Goal: Task Accomplishment & Management: Manage account settings

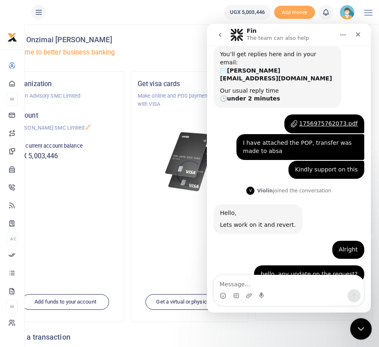
scroll to position [111, 0]
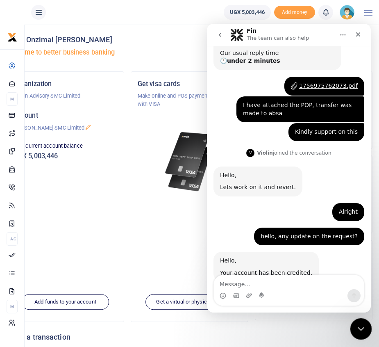
click at [357, 328] on icon "Close Intercom Messenger" at bounding box center [360, 327] width 10 height 10
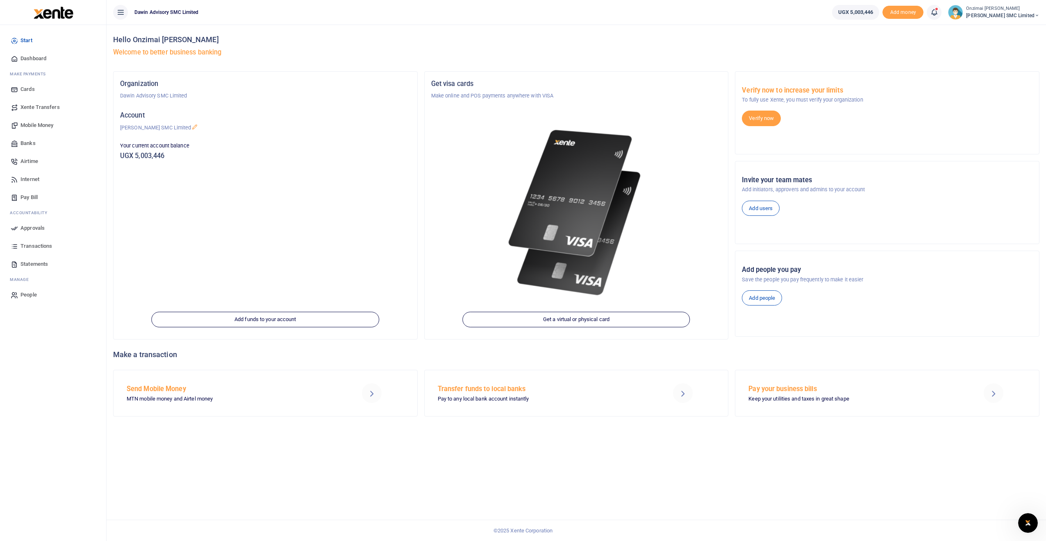
click at [36, 232] on link "Approvals" at bounding box center [53, 228] width 93 height 18
click at [35, 229] on span "Approvals" at bounding box center [32, 228] width 24 height 8
click at [32, 226] on span "Approvals" at bounding box center [32, 228] width 24 height 8
click at [20, 227] on link "Approvals" at bounding box center [53, 228] width 93 height 18
click at [379, 16] on icon at bounding box center [934, 12] width 8 height 9
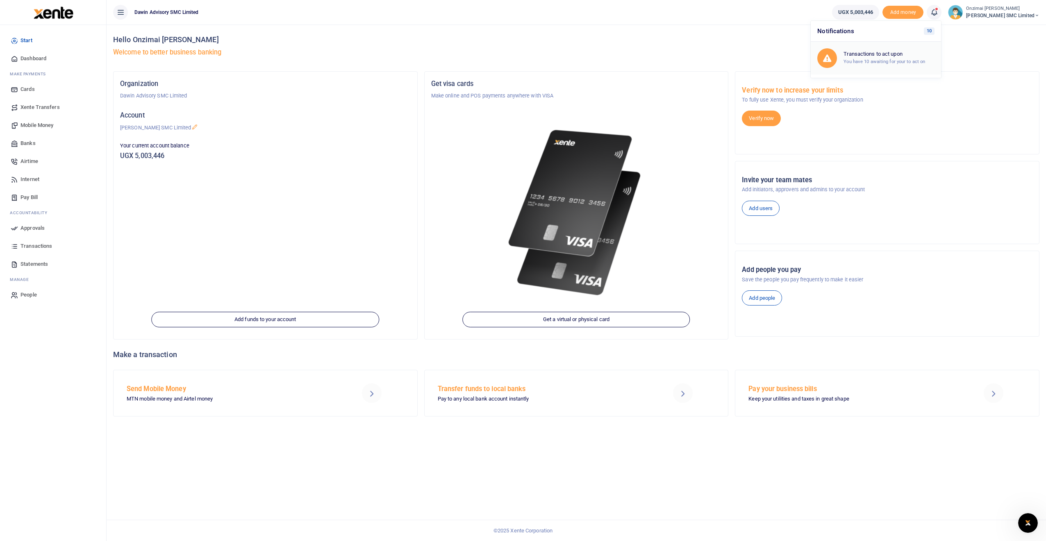
click at [379, 51] on h6 "Transactions to act upon" at bounding box center [888, 54] width 91 height 7
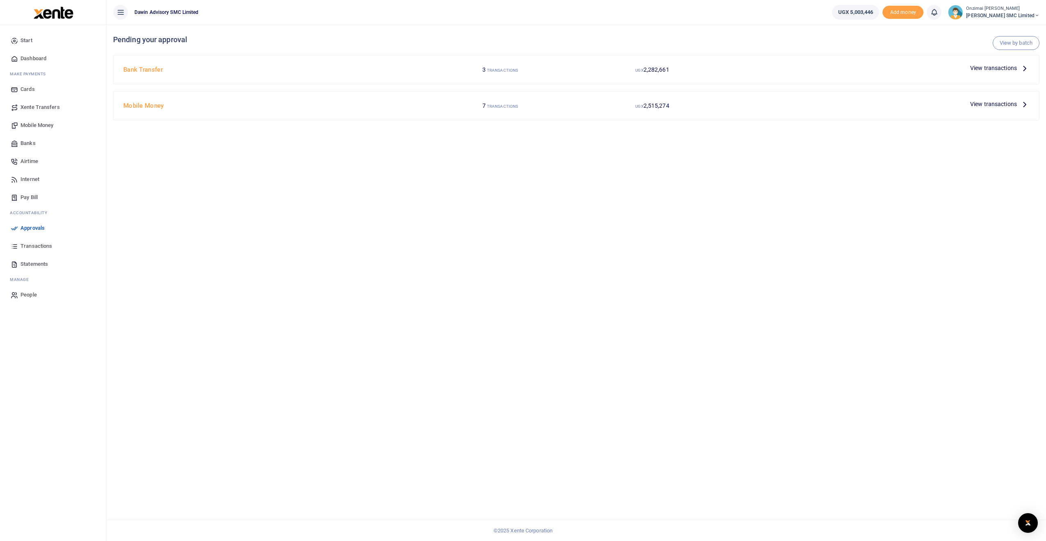
click at [385, 106] on span "View transactions" at bounding box center [993, 104] width 47 height 9
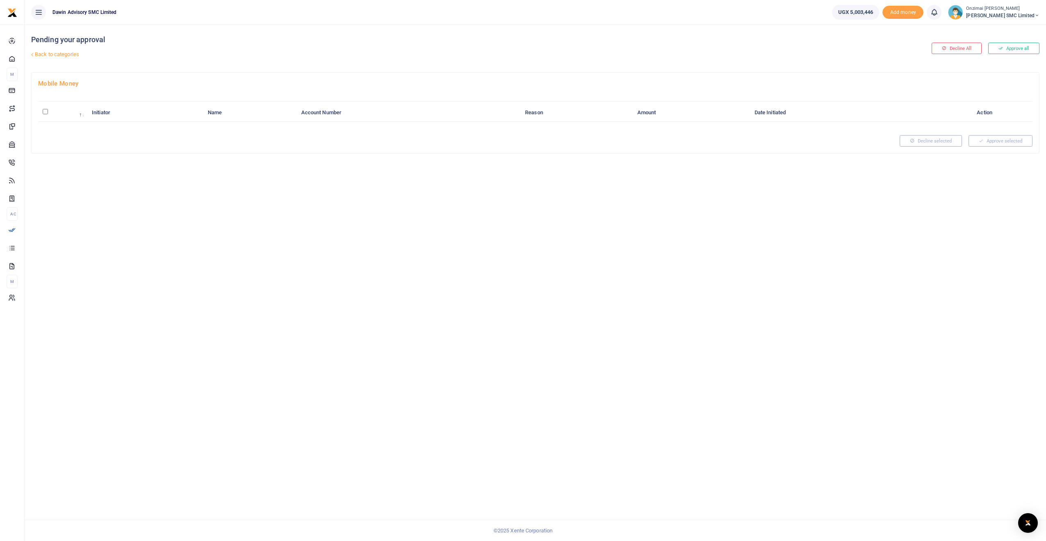
click at [48, 83] on h4 "Mobile Money" at bounding box center [535, 83] width 994 height 9
click at [66, 84] on h4 "Mobile Money" at bounding box center [535, 83] width 994 height 9
click at [42, 57] on link "Back to categories" at bounding box center [365, 55] width 672 height 14
click at [36, 55] on link "Back to categories" at bounding box center [365, 55] width 672 height 14
click at [60, 54] on link "Back to categories" at bounding box center [365, 55] width 672 height 14
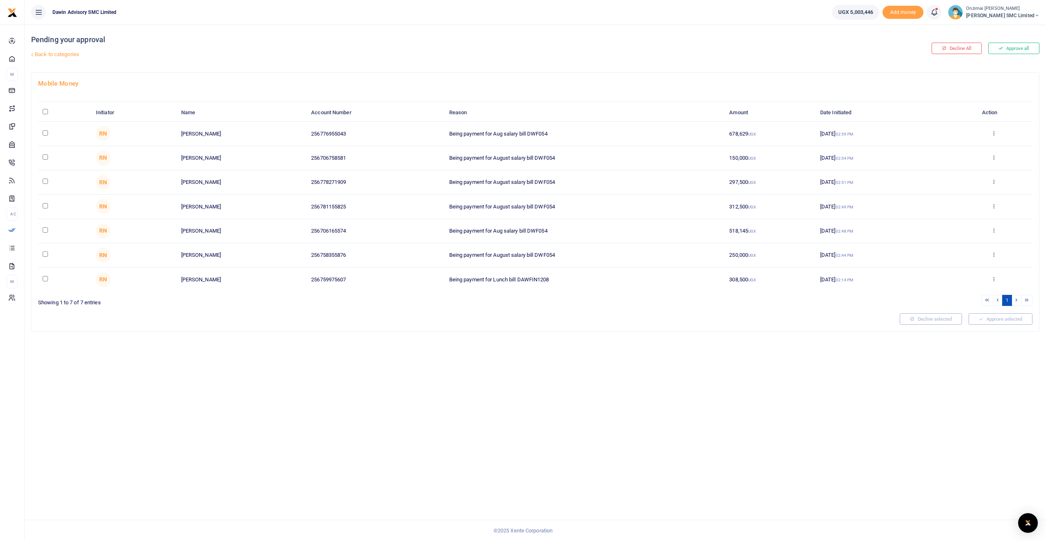
click at [45, 112] on input "\a \a : activate to sort column descending" at bounding box center [45, 111] width 5 height 5
checkbox input "true"
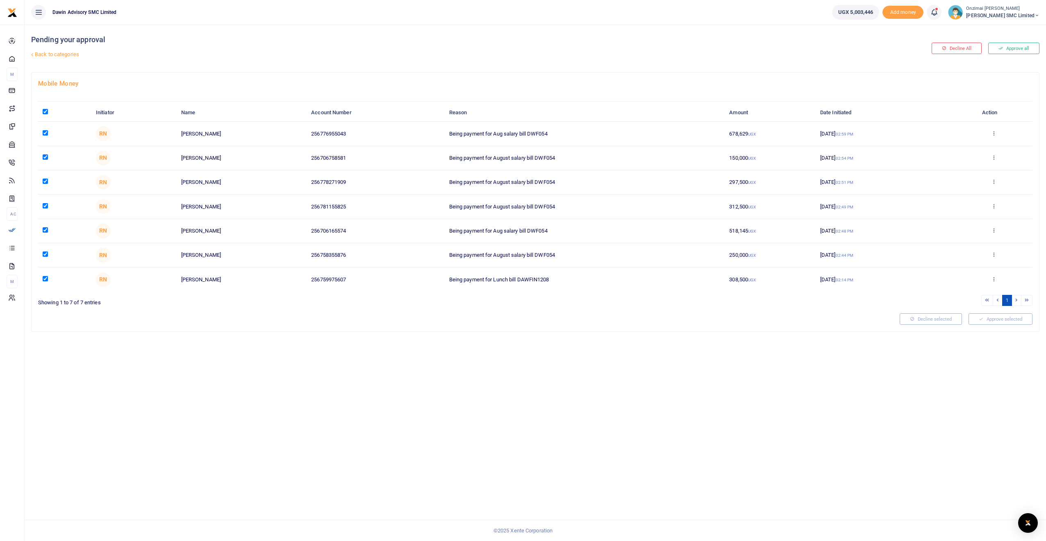
checkbox input "true"
click at [46, 133] on input "checkbox" at bounding box center [45, 132] width 5 height 5
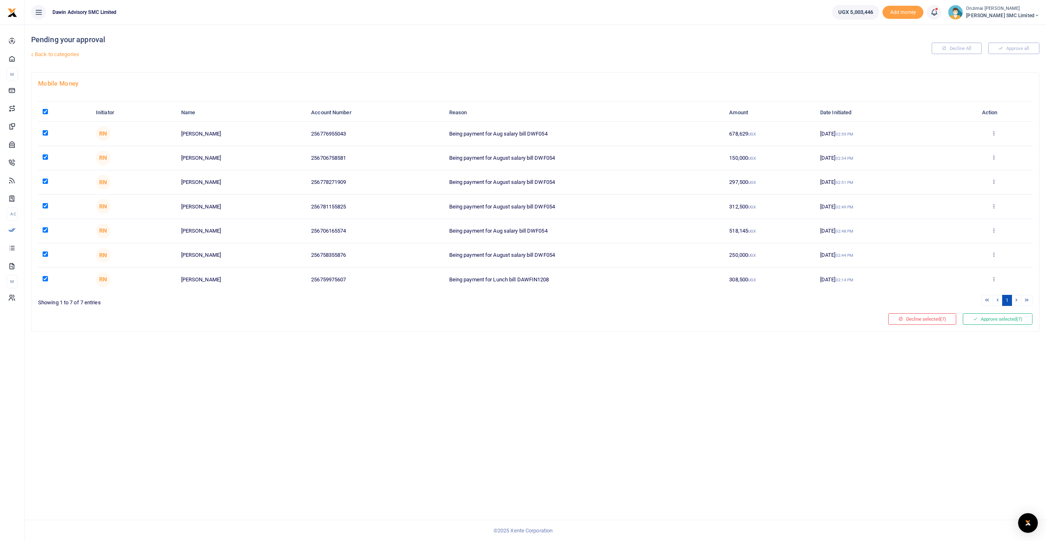
checkbox input "false"
click at [46, 279] on input "checkbox" at bounding box center [45, 278] width 5 height 5
checkbox input "false"
click at [986, 320] on button "Approve selected (5)" at bounding box center [998, 318] width 70 height 11
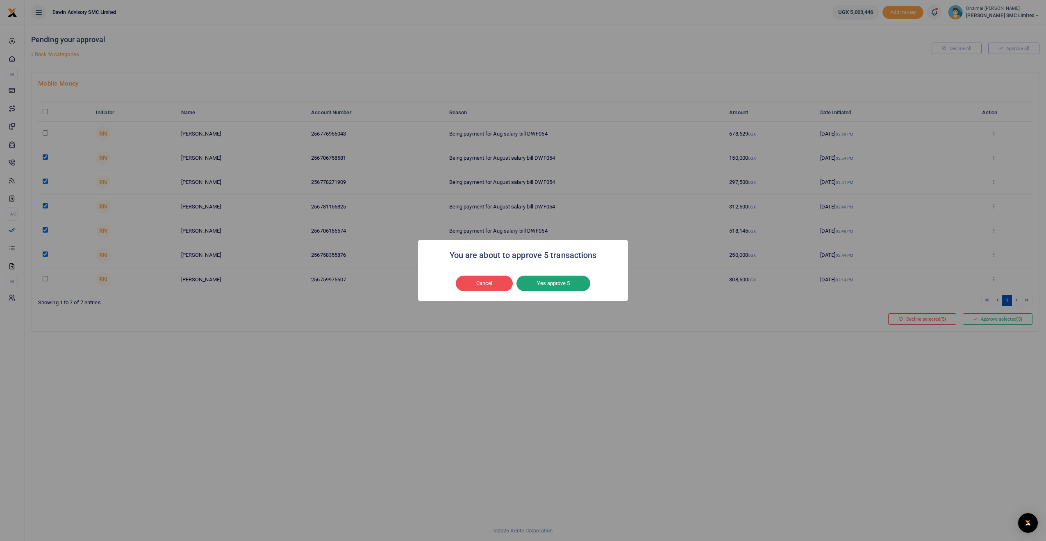
click at [550, 282] on button "Yes approve 5" at bounding box center [553, 284] width 74 height 16
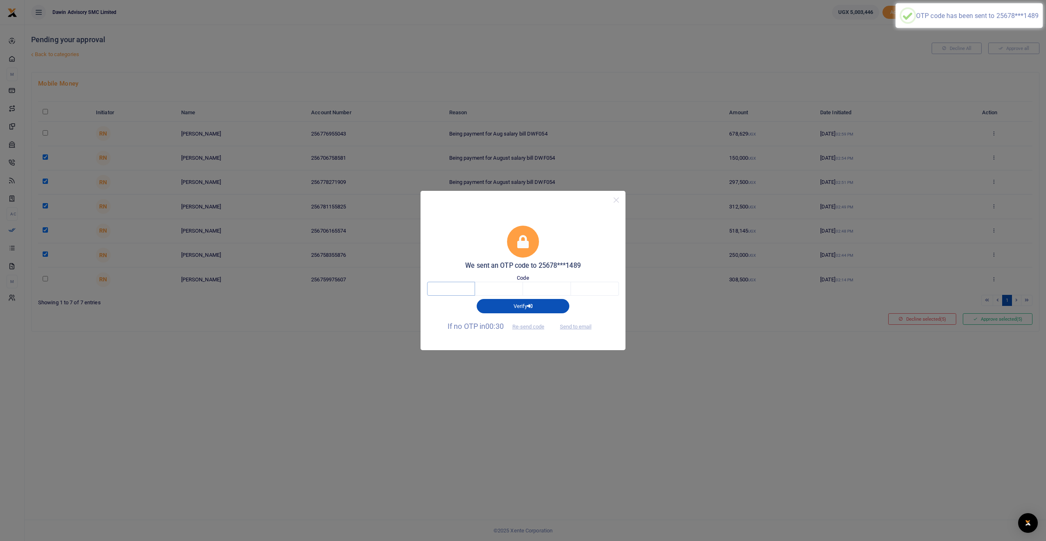
click at [456, 291] on input "text" at bounding box center [451, 289] width 48 height 14
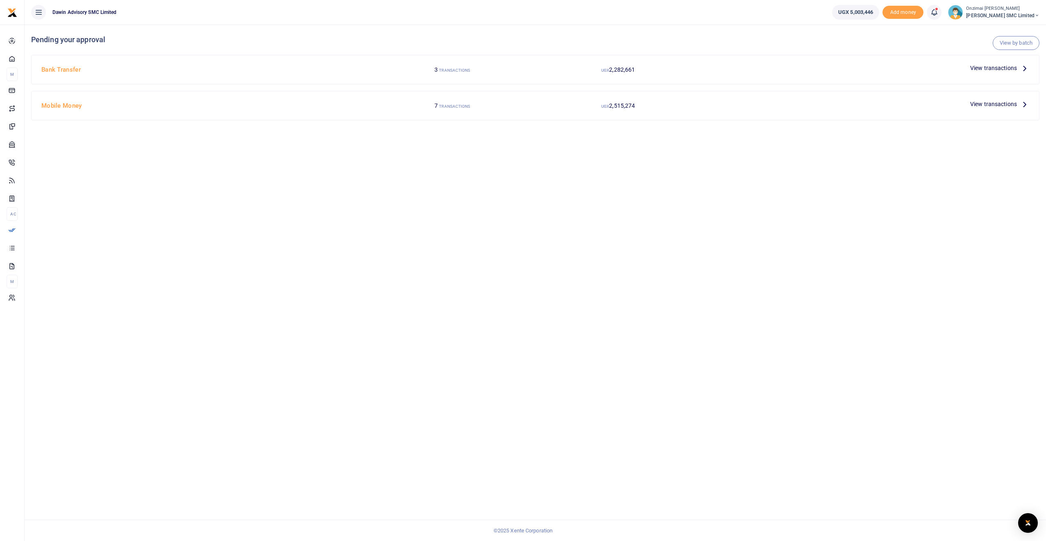
click at [977, 68] on span "View transactions" at bounding box center [993, 68] width 47 height 9
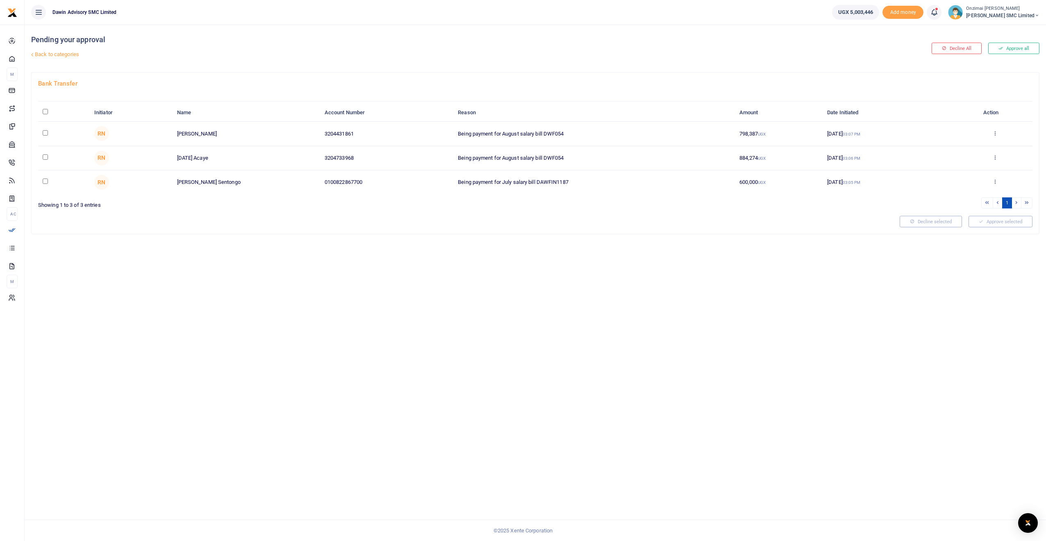
click at [39, 53] on link "Back to categories" at bounding box center [365, 55] width 672 height 14
click at [46, 132] on input "checkbox" at bounding box center [45, 132] width 5 height 5
checkbox input "true"
click at [48, 157] on td at bounding box center [64, 158] width 52 height 24
click at [44, 158] on input "checkbox" at bounding box center [45, 156] width 5 height 5
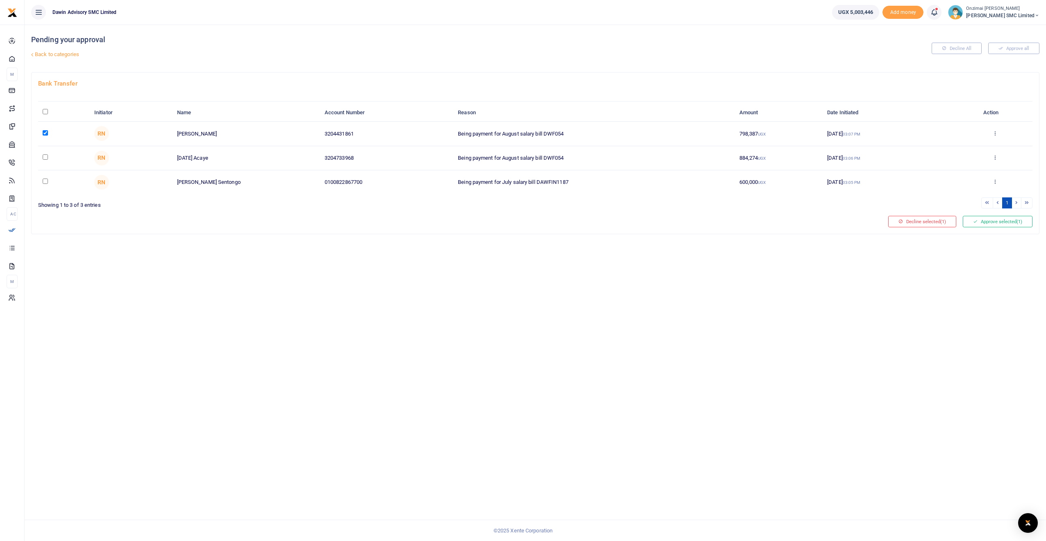
checkbox input "true"
click at [979, 220] on button "Approve selected (2)" at bounding box center [998, 221] width 70 height 11
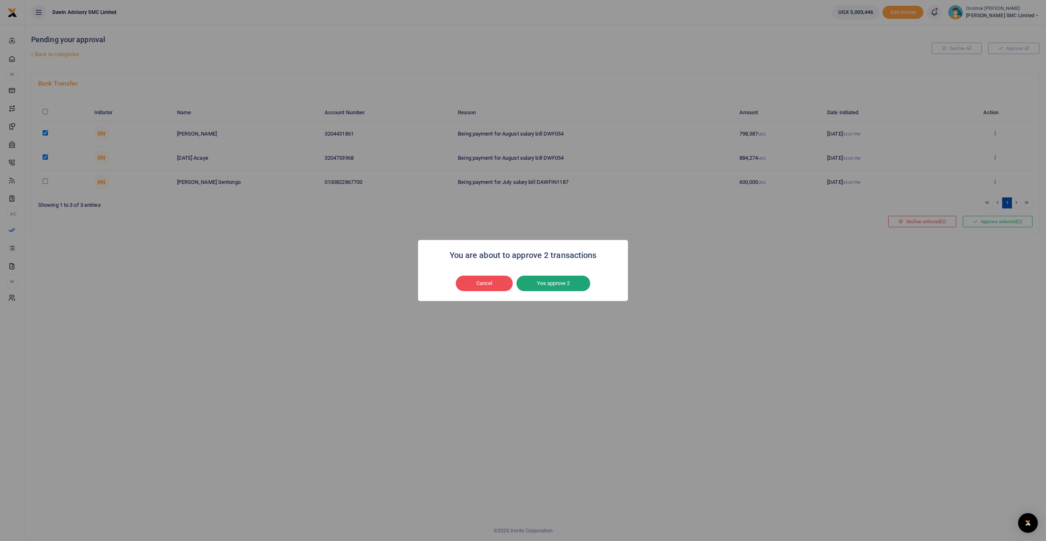
click at [565, 284] on button "Yes approve 2" at bounding box center [553, 284] width 74 height 16
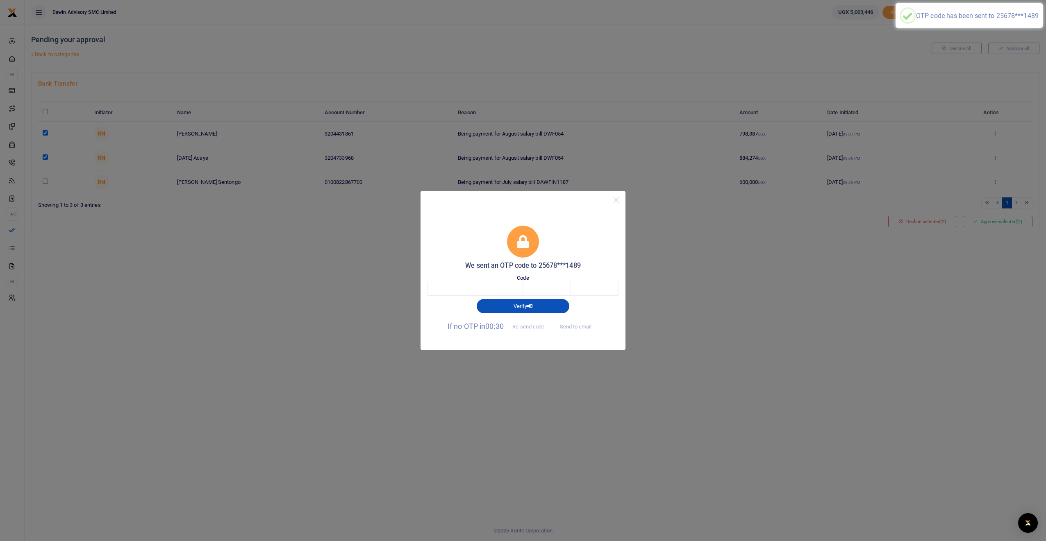
click at [469, 279] on div "Code" at bounding box center [523, 285] width 192 height 22
click at [463, 285] on input "text" at bounding box center [451, 289] width 48 height 14
type input "8"
type input "4"
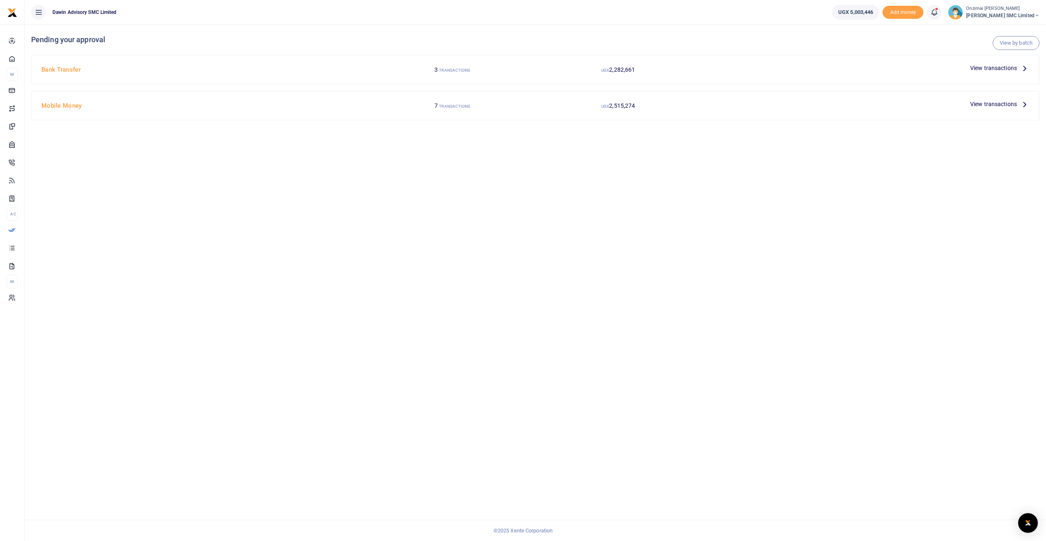
click at [979, 105] on span "View transactions" at bounding box center [993, 104] width 47 height 9
click at [55, 54] on link "Back to categories" at bounding box center [365, 55] width 672 height 14
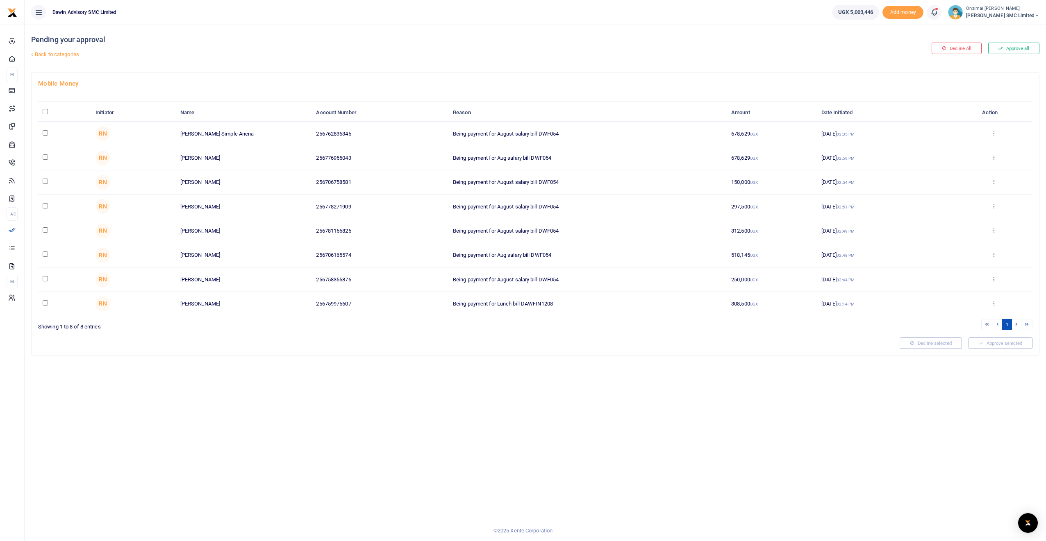
click at [46, 134] on input "checkbox" at bounding box center [45, 132] width 5 height 5
checkbox input "true"
click at [47, 179] on input "checkbox" at bounding box center [45, 181] width 5 height 5
checkbox input "true"
click at [46, 207] on input "checkbox" at bounding box center [45, 205] width 5 height 5
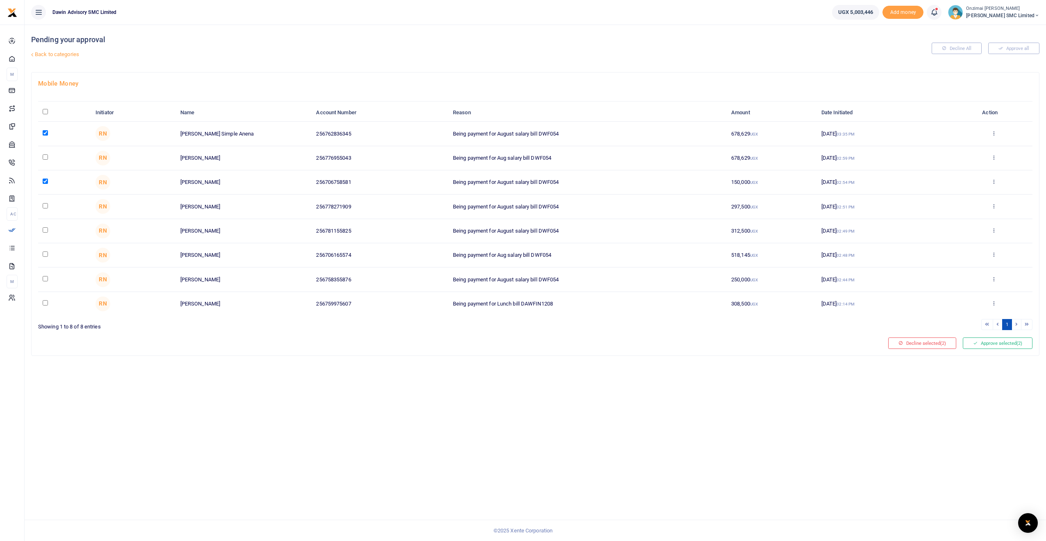
checkbox input "true"
click at [48, 231] on input "checkbox" at bounding box center [45, 229] width 5 height 5
checkbox input "true"
click at [45, 253] on input "checkbox" at bounding box center [45, 254] width 5 height 5
checkbox input "true"
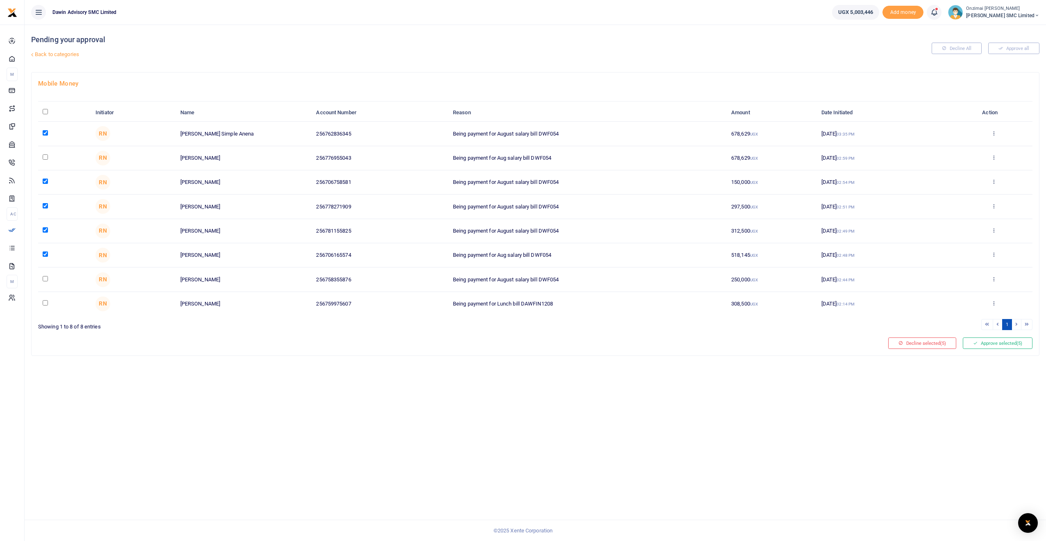
click at [45, 277] on input "checkbox" at bounding box center [45, 278] width 5 height 5
checkbox input "true"
click at [977, 345] on button "Approve selected (6)" at bounding box center [998, 343] width 70 height 11
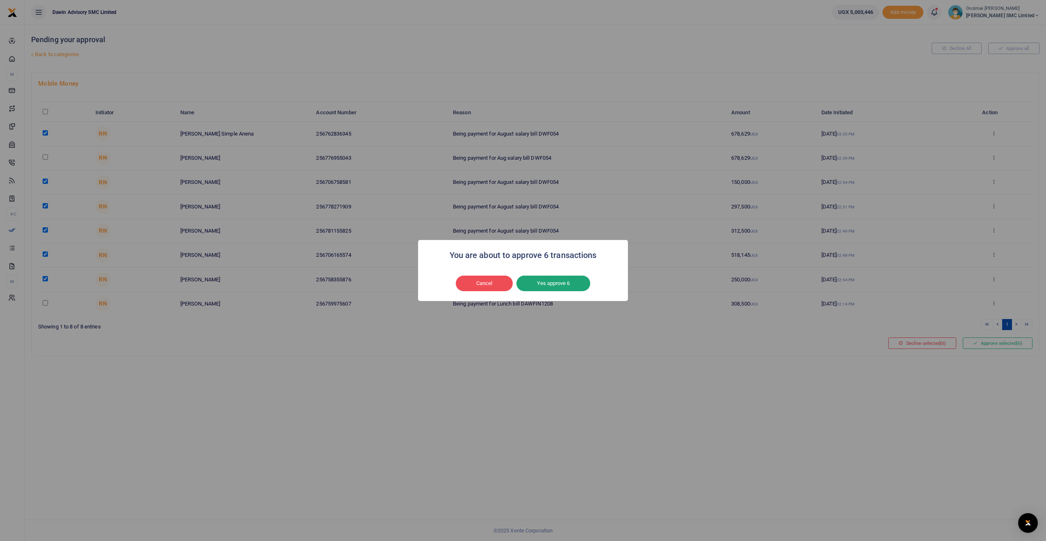
click at [541, 284] on button "Yes approve 6" at bounding box center [553, 284] width 74 height 16
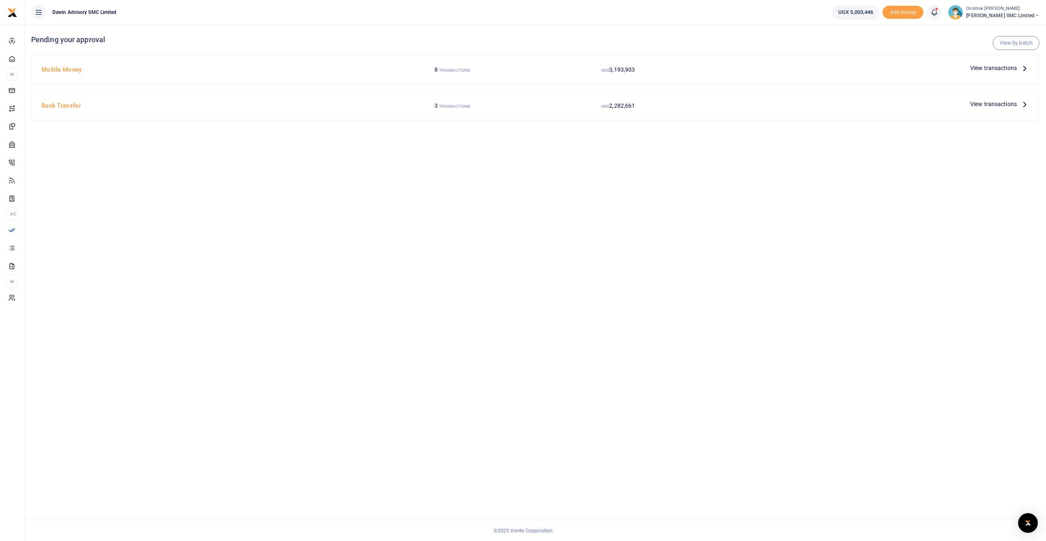
click at [981, 103] on span "View transactions" at bounding box center [993, 104] width 47 height 9
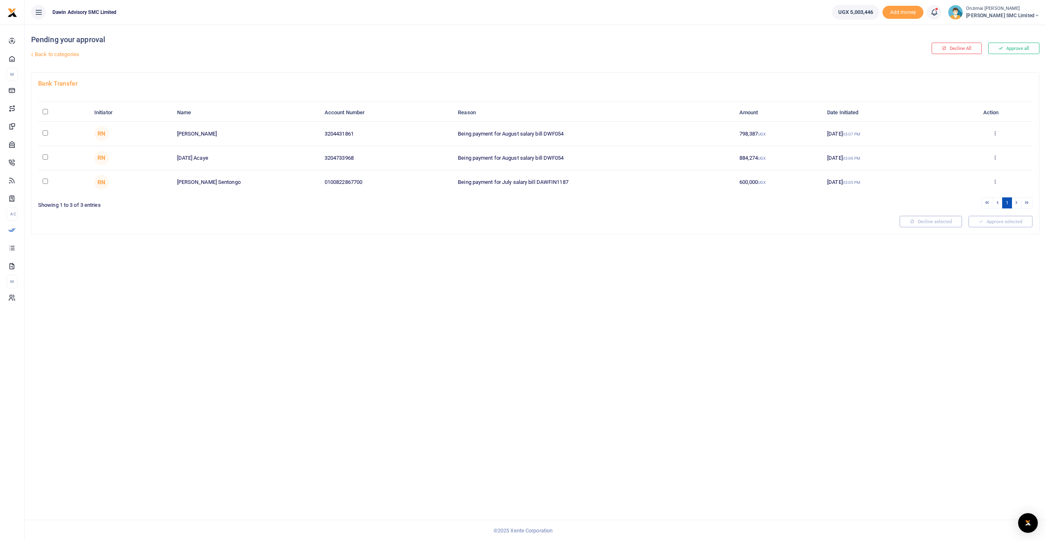
click at [44, 134] on input "checkbox" at bounding box center [45, 132] width 5 height 5
checkbox input "true"
click at [46, 157] on input "checkbox" at bounding box center [45, 156] width 5 height 5
checkbox input "true"
click at [990, 222] on button "Approve selected (2)" at bounding box center [998, 221] width 70 height 11
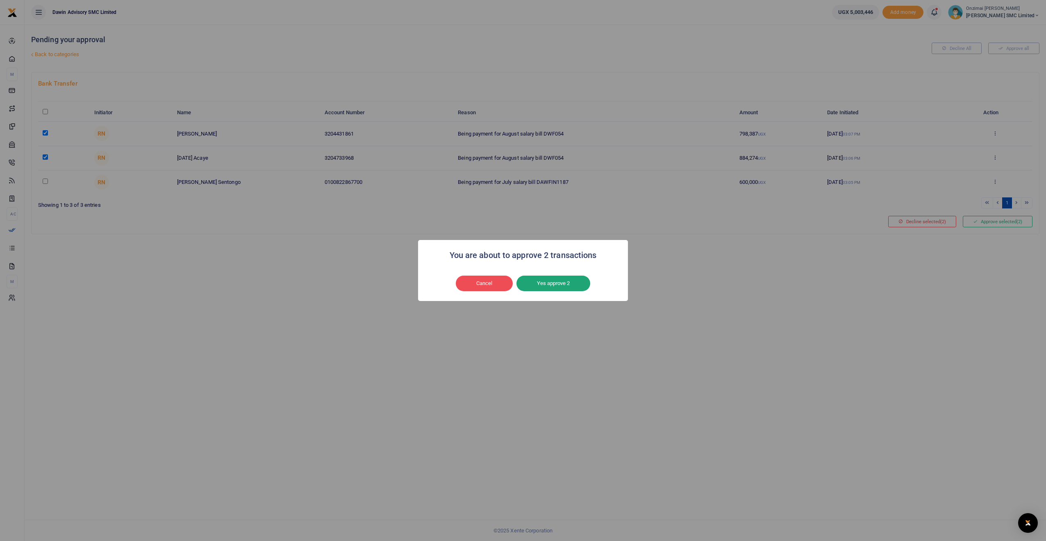
click at [544, 286] on button "Yes approve 2" at bounding box center [553, 284] width 74 height 16
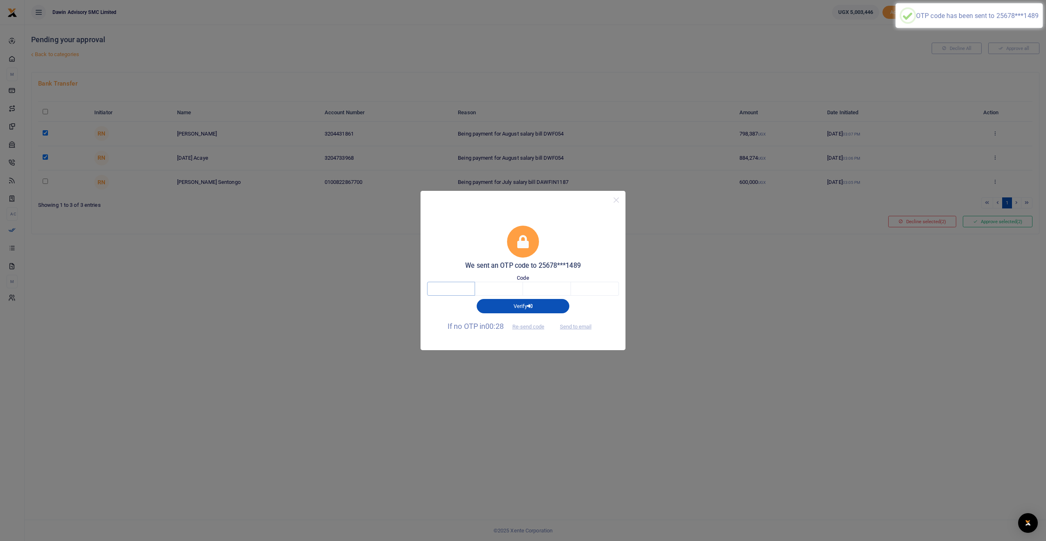
click at [463, 289] on input "text" at bounding box center [451, 289] width 48 height 14
type input "3"
type input "9"
type input "8"
type input "7"
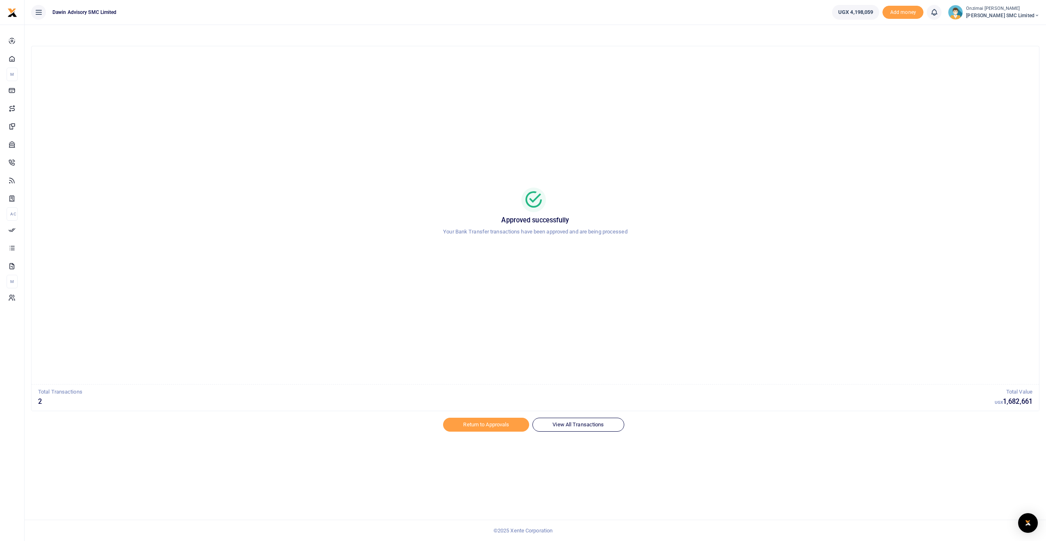
click at [471, 425] on div at bounding box center [523, 270] width 1046 height 541
click at [483, 426] on link "Return to Approvals" at bounding box center [486, 425] width 86 height 14
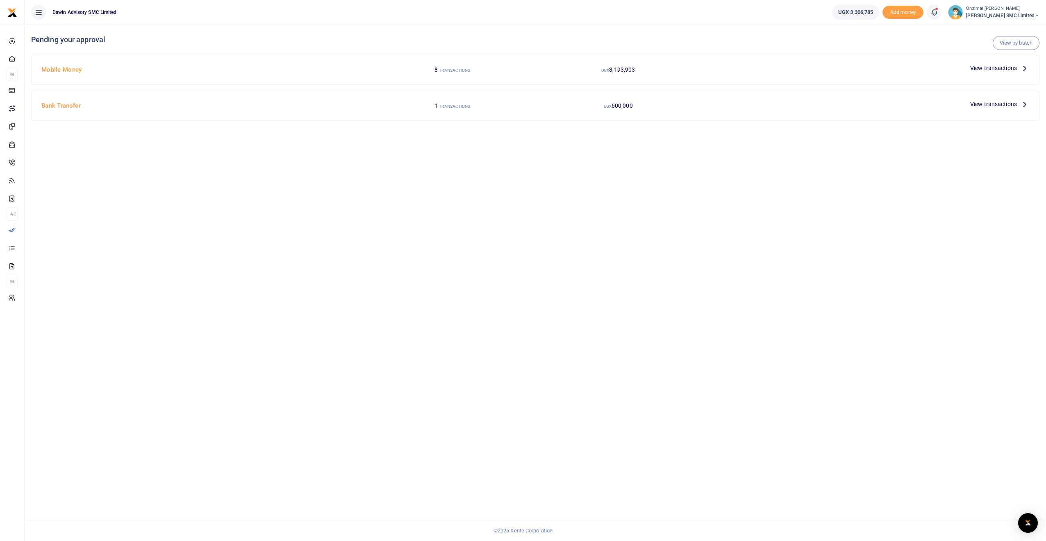
click at [983, 67] on span "View transactions" at bounding box center [993, 68] width 47 height 9
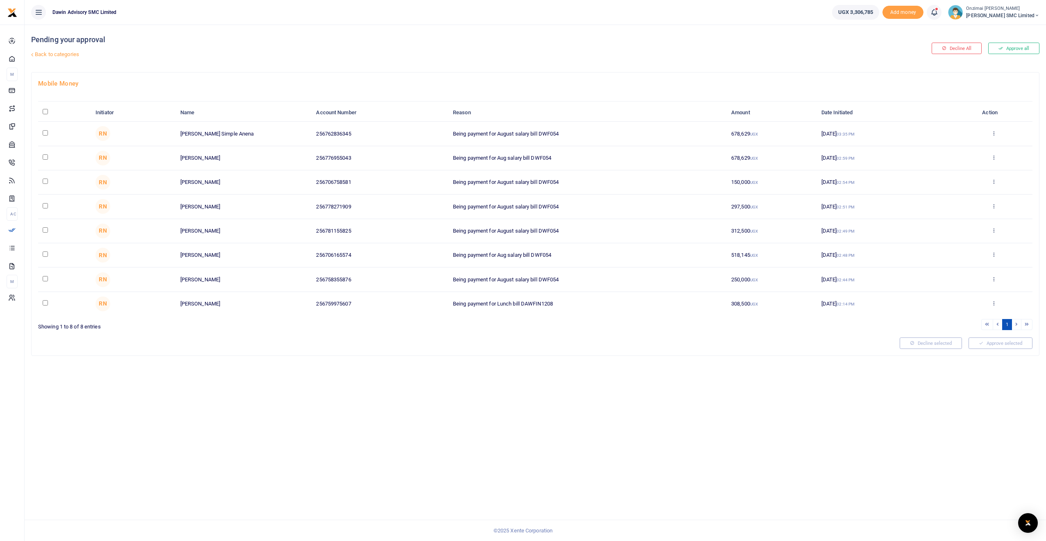
click at [45, 133] on input "checkbox" at bounding box center [45, 132] width 5 height 5
checkbox input "true"
click at [46, 182] on input "checkbox" at bounding box center [45, 181] width 5 height 5
checkbox input "true"
click at [45, 204] on input "checkbox" at bounding box center [45, 205] width 5 height 5
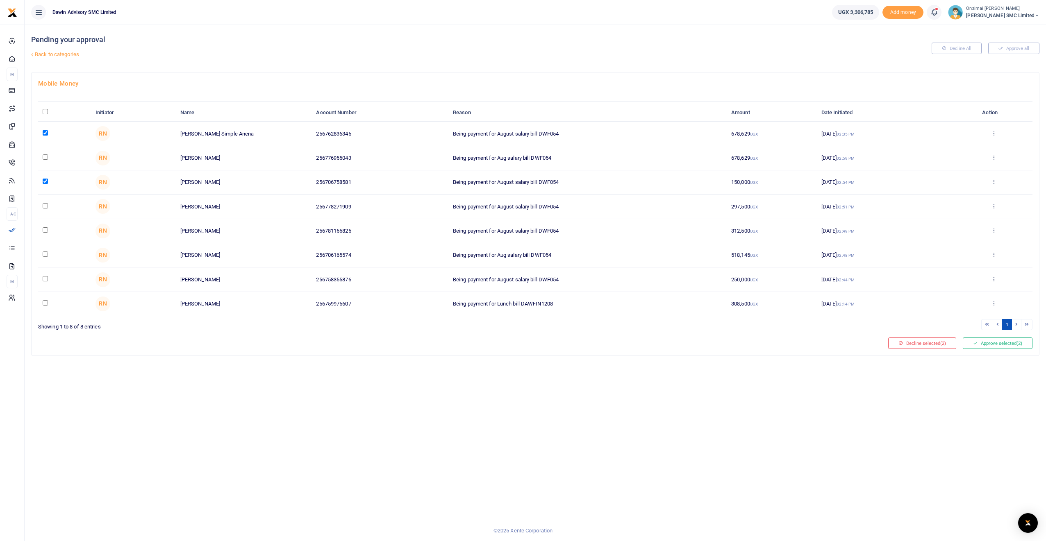
checkbox input "true"
click at [46, 231] on input "checkbox" at bounding box center [45, 229] width 5 height 5
checkbox input "true"
click at [45, 254] on input "checkbox" at bounding box center [45, 254] width 5 height 5
checkbox input "true"
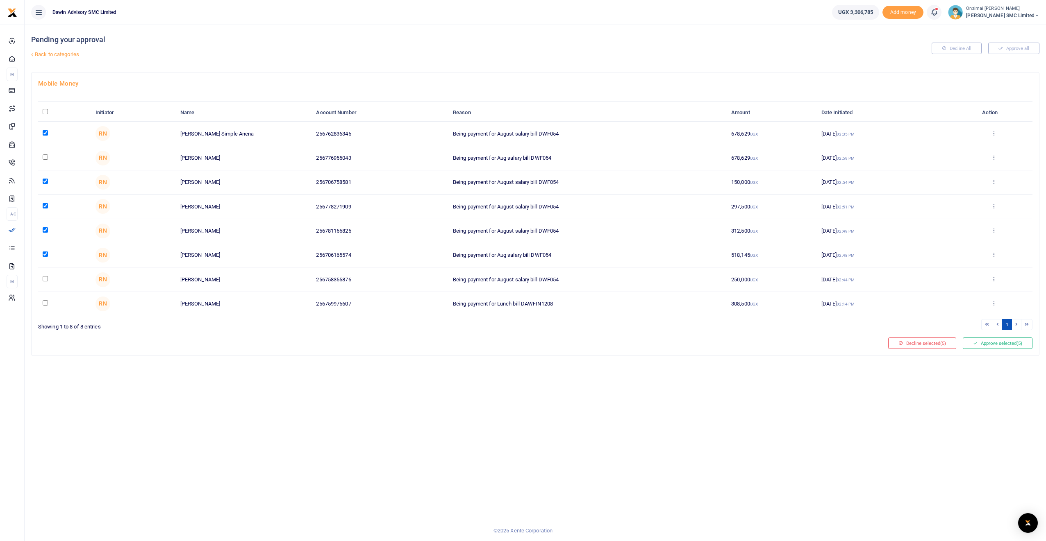
click at [45, 280] on input "checkbox" at bounding box center [45, 278] width 5 height 5
checkbox input "true"
click at [1007, 346] on button "Approve selected (6)" at bounding box center [998, 343] width 70 height 11
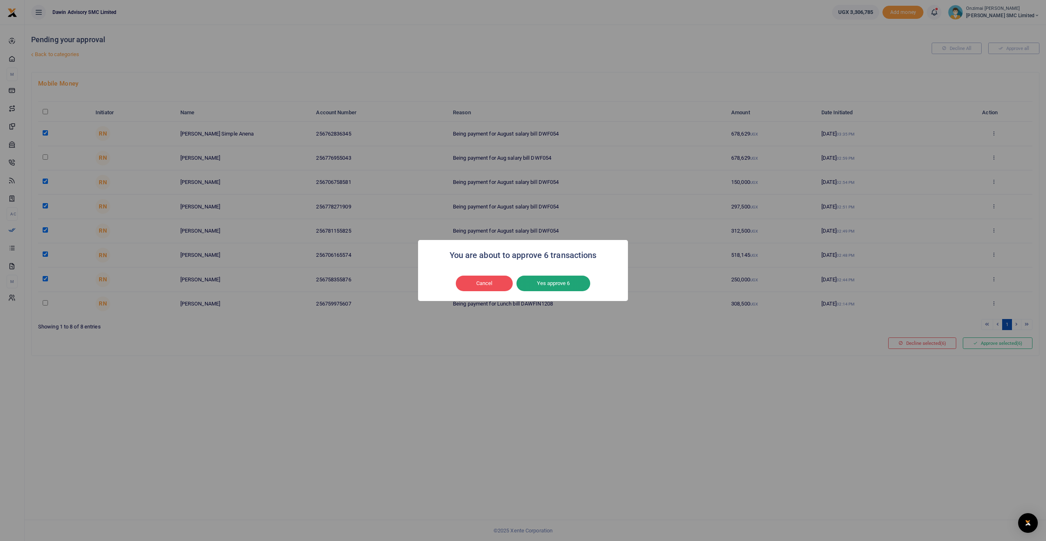
click at [543, 283] on button "Yes approve 6" at bounding box center [553, 284] width 74 height 16
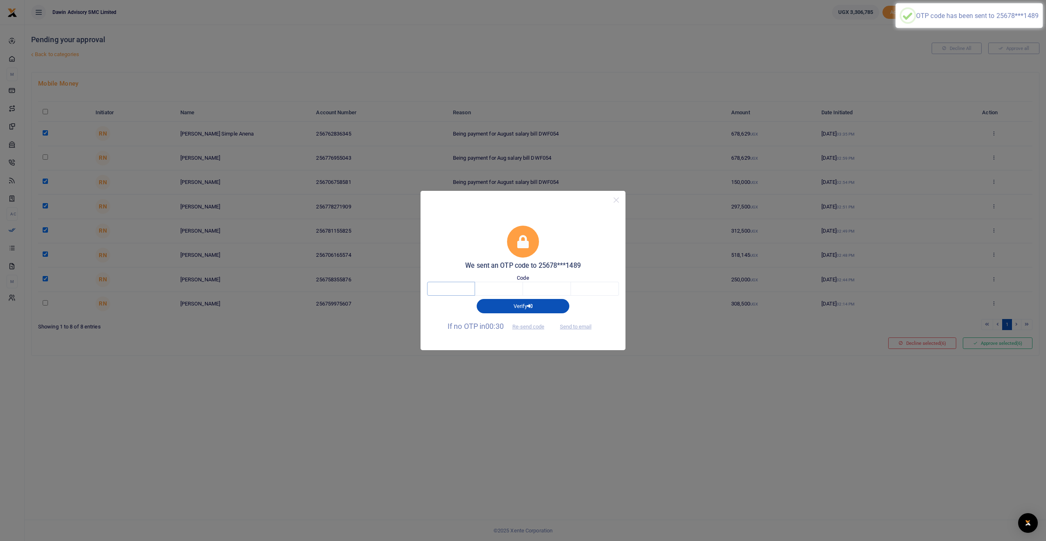
click at [465, 286] on input "text" at bounding box center [451, 289] width 48 height 14
type input "8"
type input "6"
type input "7"
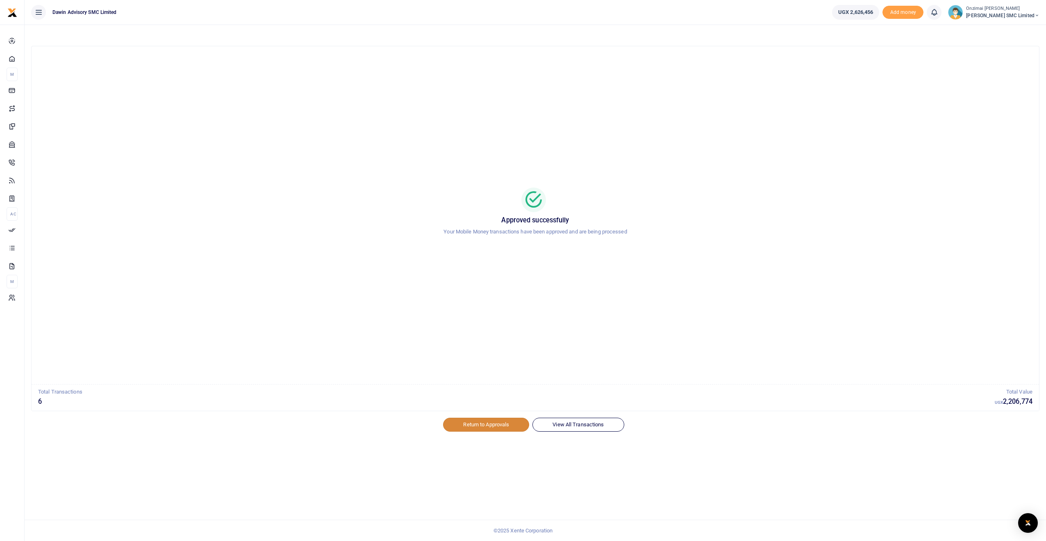
click at [477, 429] on link "Return to Approvals" at bounding box center [486, 425] width 86 height 14
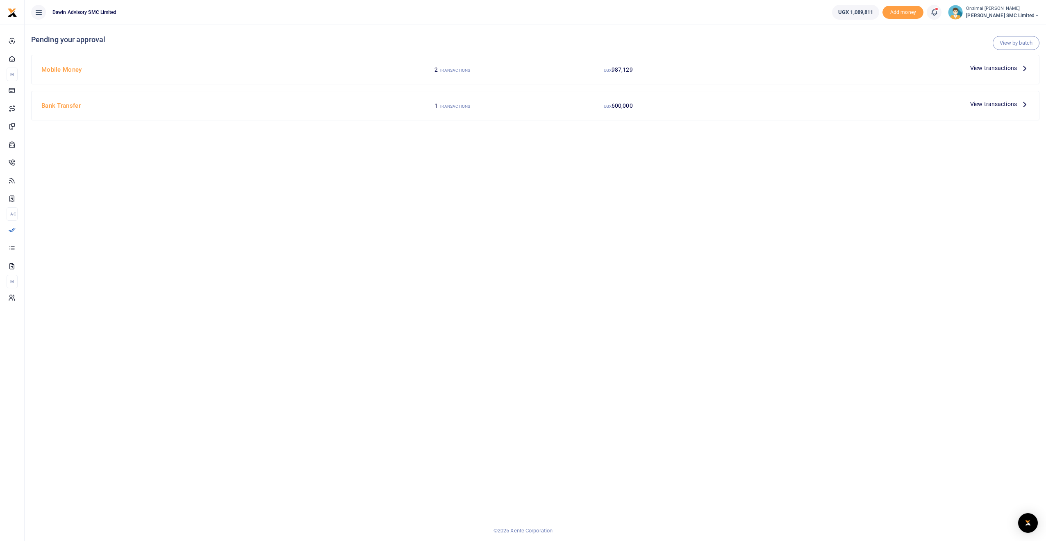
click at [980, 68] on span "View transactions" at bounding box center [993, 68] width 47 height 9
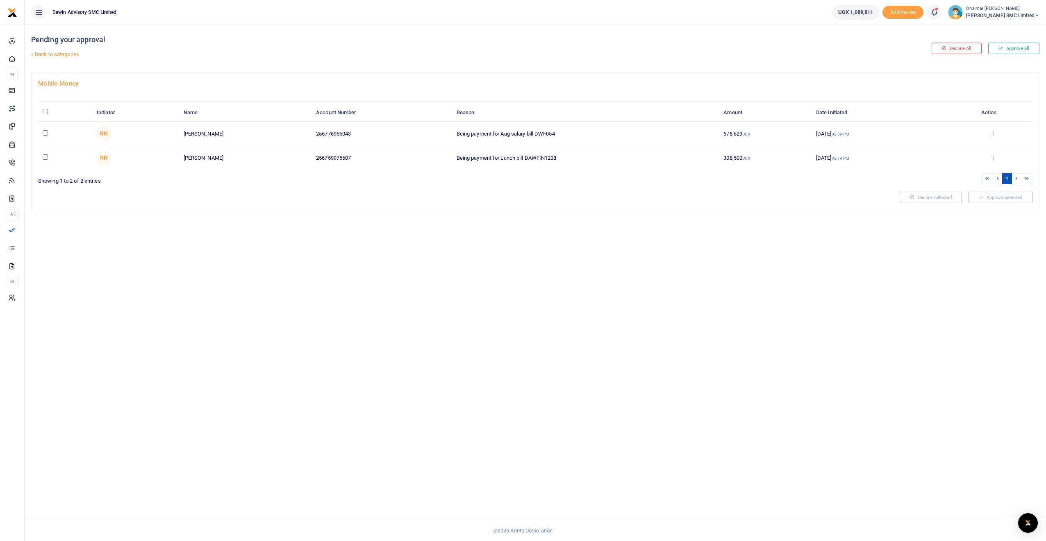
click at [45, 135] on input "checkbox" at bounding box center [45, 132] width 5 height 5
checkbox input "true"
click at [992, 132] on icon at bounding box center [992, 133] width 5 height 6
click at [955, 165] on link "Decline" at bounding box center [962, 164] width 65 height 11
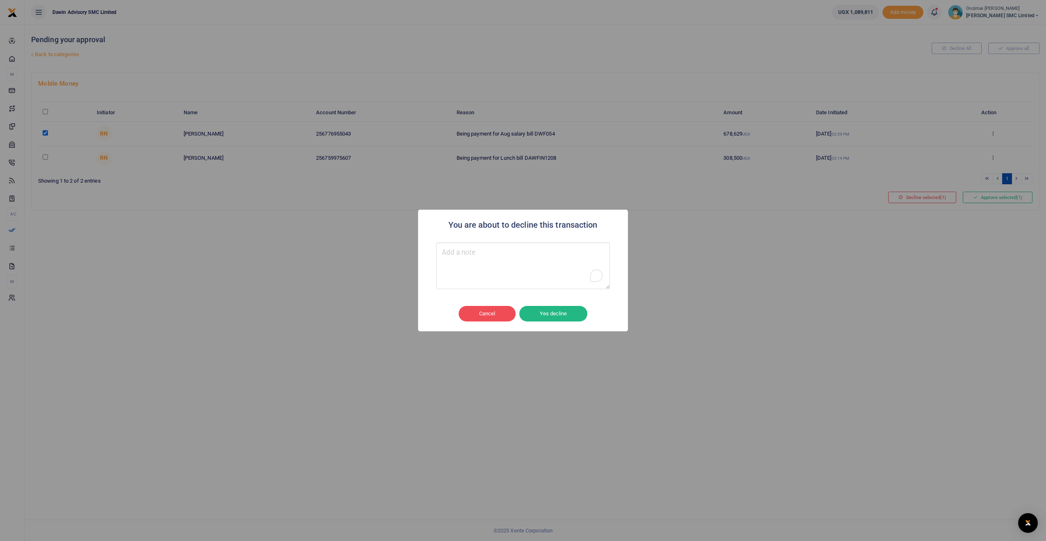
click at [482, 277] on textarea "To enrich screen reader interactions, please activate Accessibility in Grammarl…" at bounding box center [523, 266] width 174 height 47
type textarea "Duplicate payment"
click at [555, 307] on button "Yes decline" at bounding box center [553, 314] width 68 height 16
